Goal: Task Accomplishment & Management: Manage account settings

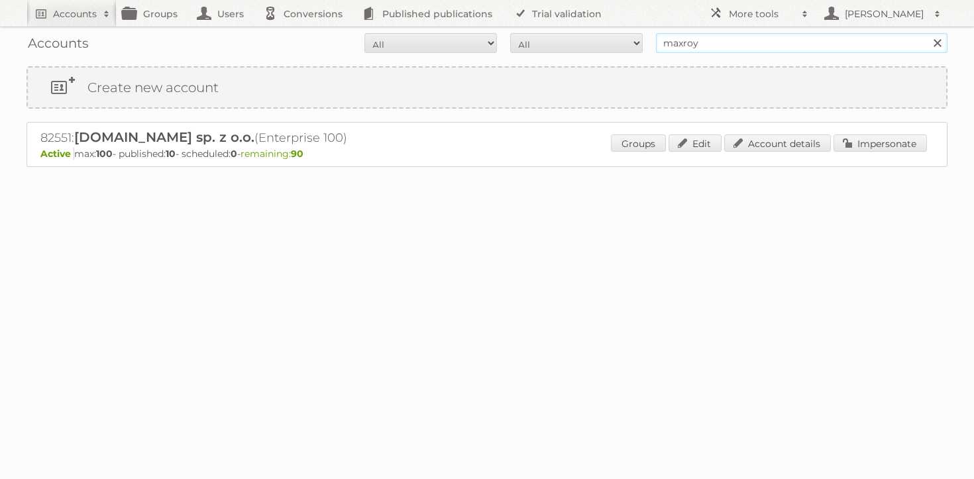
click at [716, 49] on input "maxroy" at bounding box center [802, 43] width 292 height 20
click at [804, 141] on link "Account details" at bounding box center [777, 143] width 107 height 17
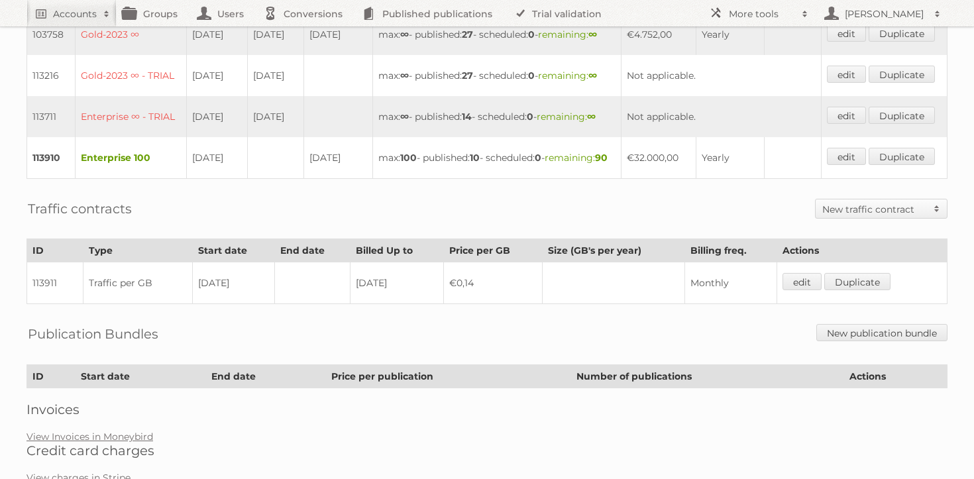
scroll to position [427, 0]
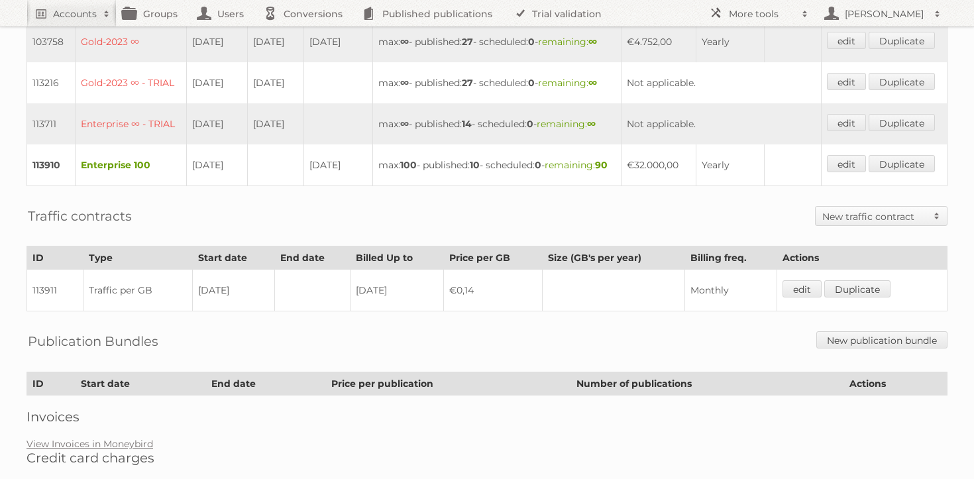
click at [859, 186] on td "edit Duplicate" at bounding box center [885, 165] width 126 height 42
click at [856, 186] on td "edit Duplicate" at bounding box center [885, 165] width 126 height 42
click at [855, 172] on link "edit" at bounding box center [846, 163] width 39 height 17
click at [252, 103] on td "[DATE]" at bounding box center [276, 82] width 56 height 41
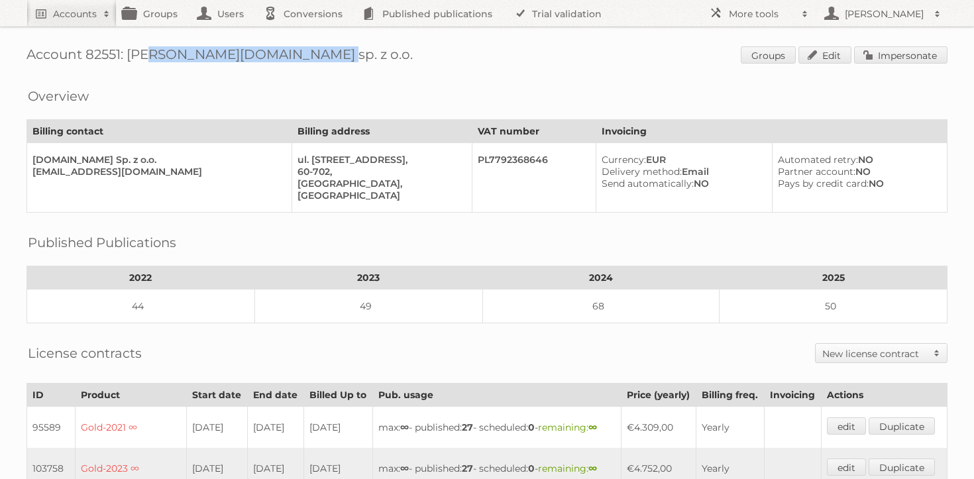
drag, startPoint x: 129, startPoint y: 52, endPoint x: 322, endPoint y: 54, distance: 193.5
click at [322, 54] on h1 "Account 82551: [PERSON_NAME][DOMAIN_NAME] sp. z o.o. Groups Edit Impersonate" at bounding box center [487, 56] width 921 height 20
copy h1 "[DOMAIN_NAME] sp. z o.o."
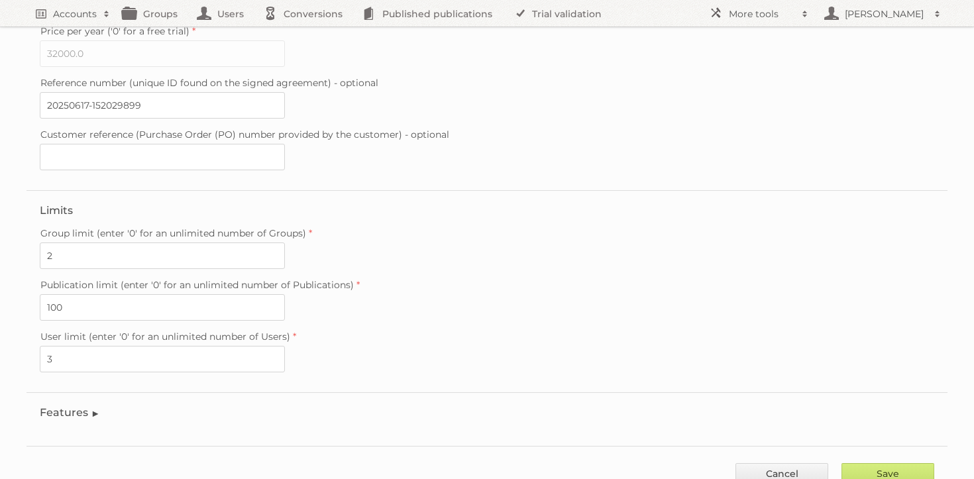
scroll to position [368, 0]
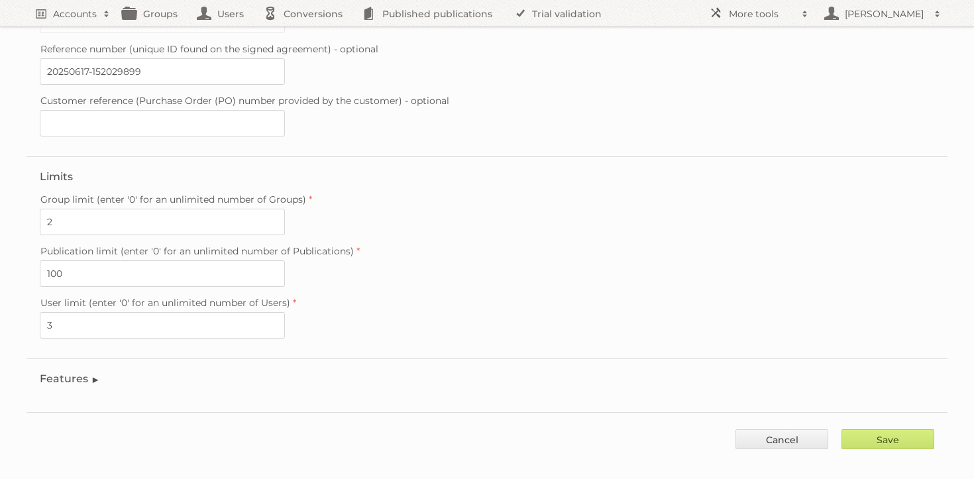
click at [66, 374] on fieldset "Features Enable accessibility text Enable account tree structure Enable analyti…" at bounding box center [487, 382] width 921 height 47
click at [75, 373] on fieldset "Features Enable accessibility text Enable account tree structure Enable analyti…" at bounding box center [487, 382] width 921 height 47
click at [78, 372] on legend "Features" at bounding box center [70, 378] width 60 height 13
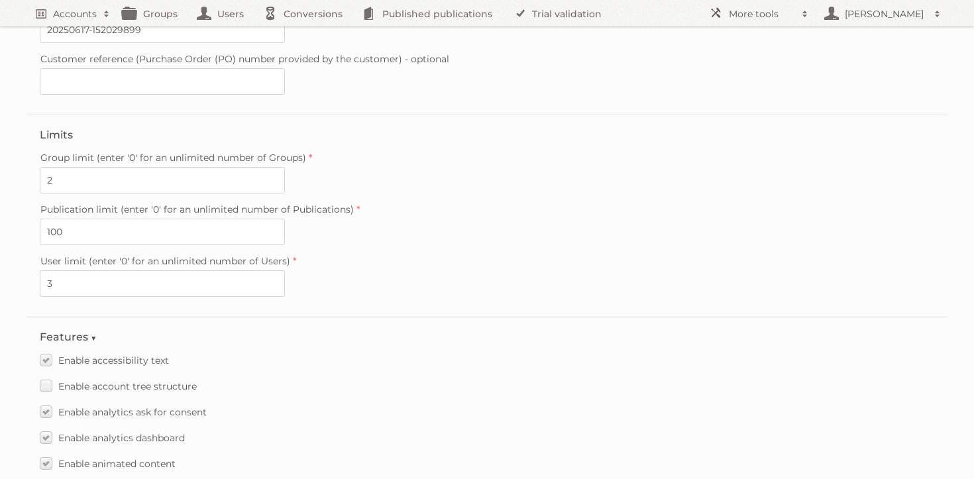
scroll to position [389, 0]
